Goal: Information Seeking & Learning: Learn about a topic

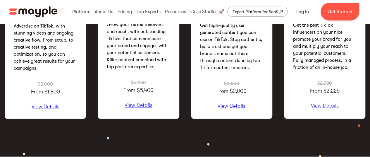
scroll to position [876, 0]
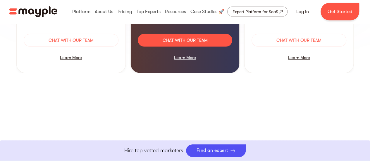
scroll to position [673, 0]
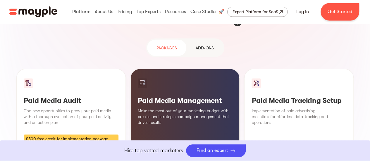
scroll to position [556, 0]
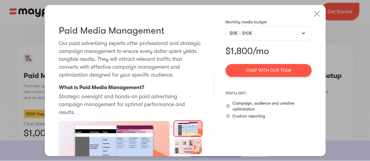
scroll to position [25, 0]
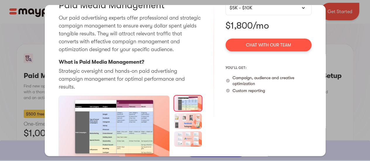
click at [362, 75] on div "Paid Media Audit Pausing and thoroughly analyzing your activity can be of great…" at bounding box center [185, 80] width 370 height 161
